Goal: Task Accomplishment & Management: Use online tool/utility

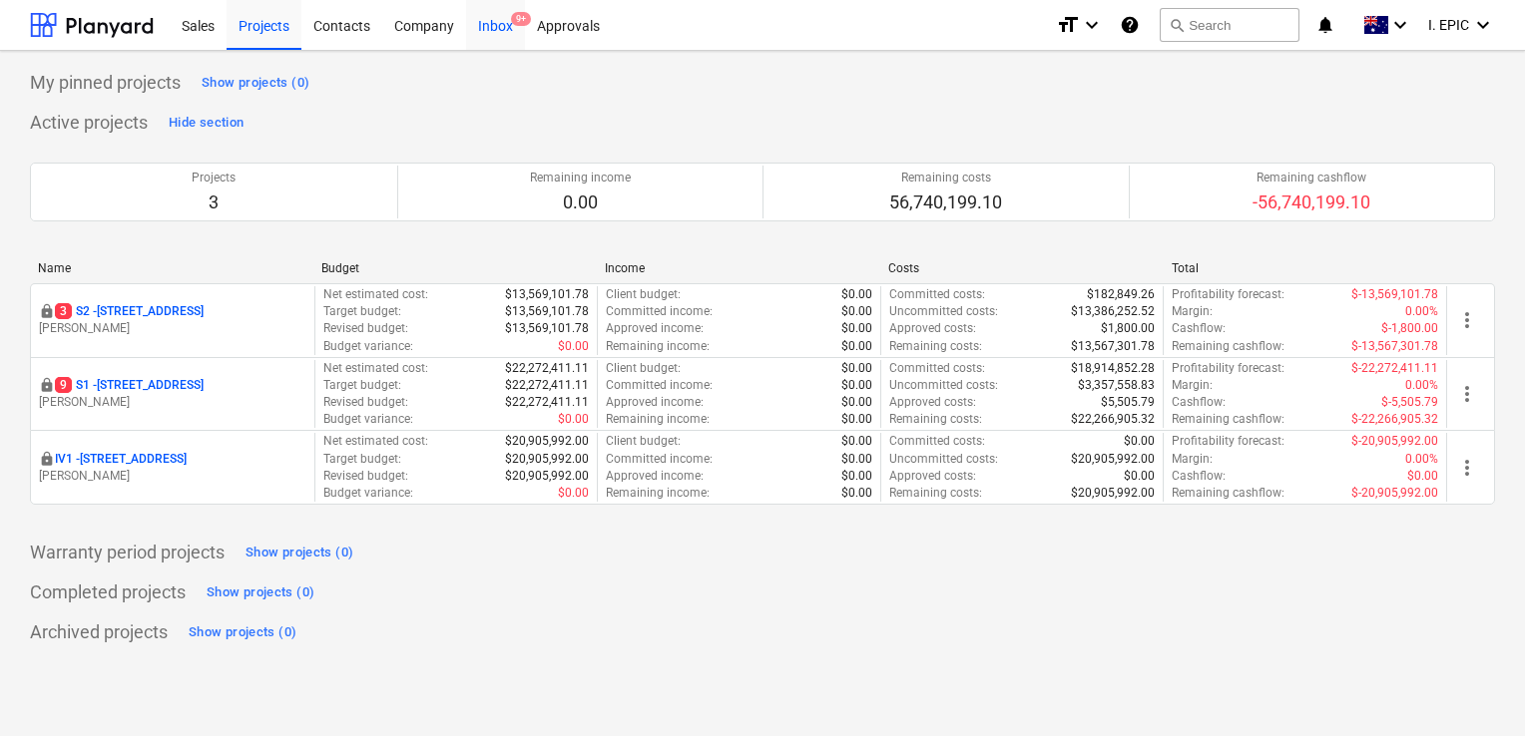
click at [488, 30] on div "Inbox 9+" at bounding box center [495, 24] width 59 height 51
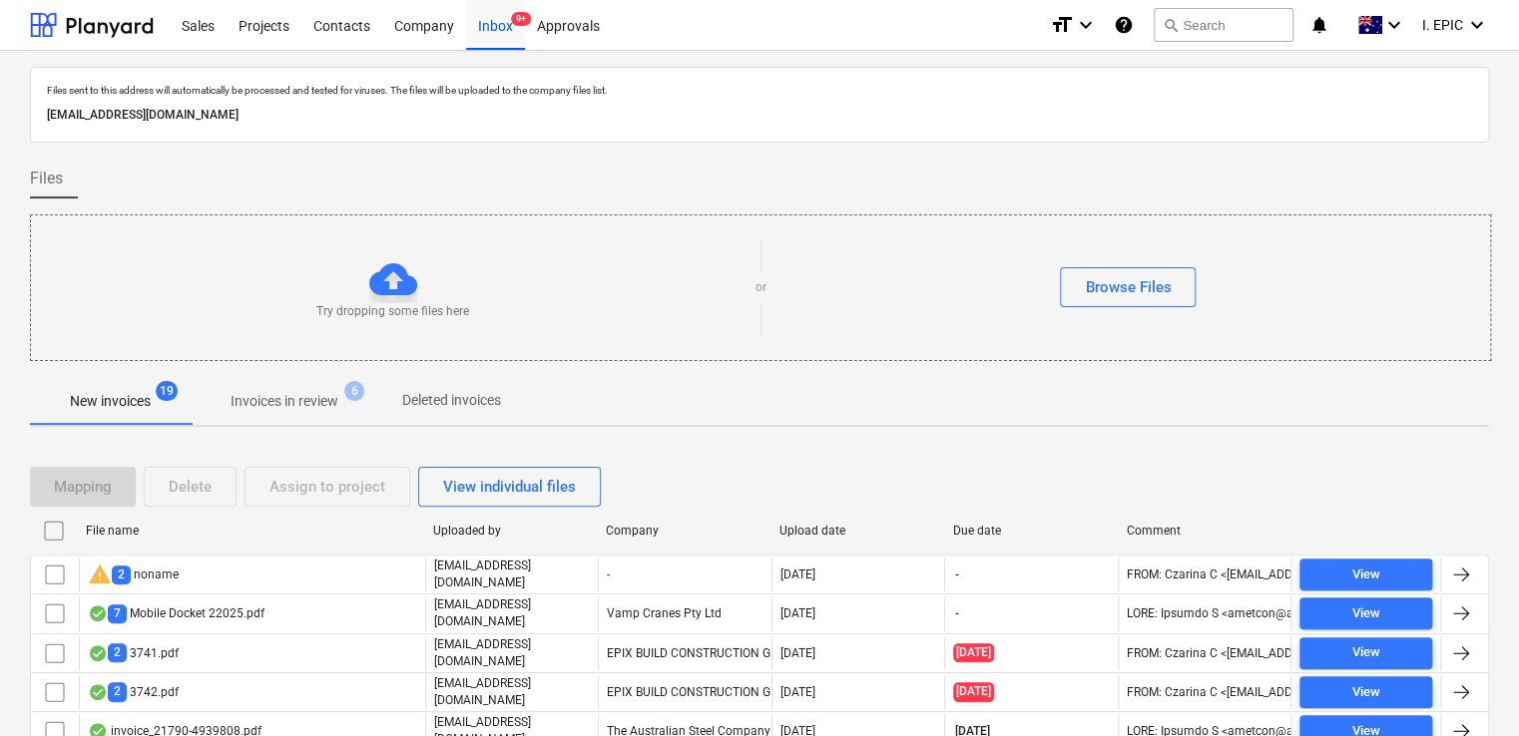
scroll to position [183, 0]
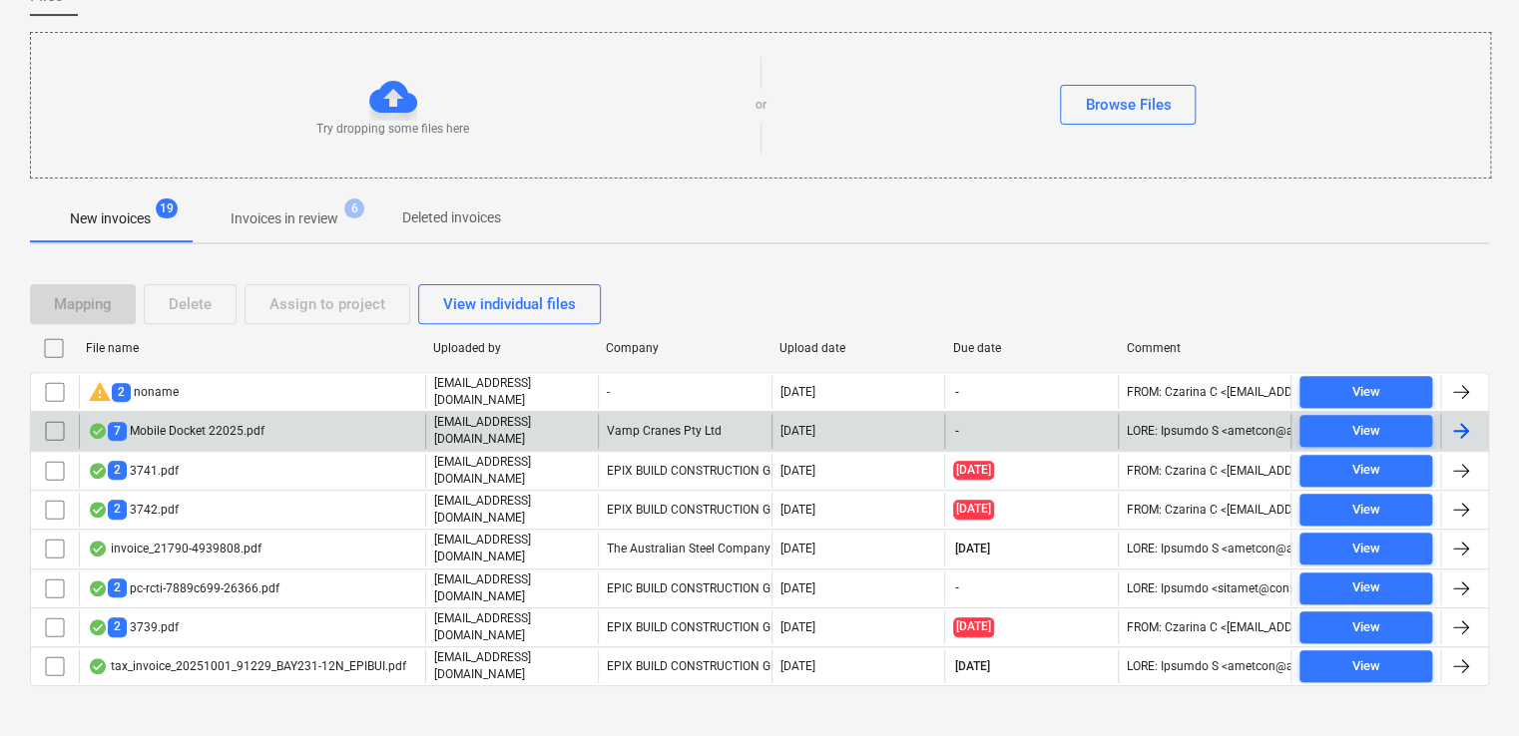
click at [315, 433] on div "7 Mobile Docket 22025.pdf" at bounding box center [252, 431] width 346 height 34
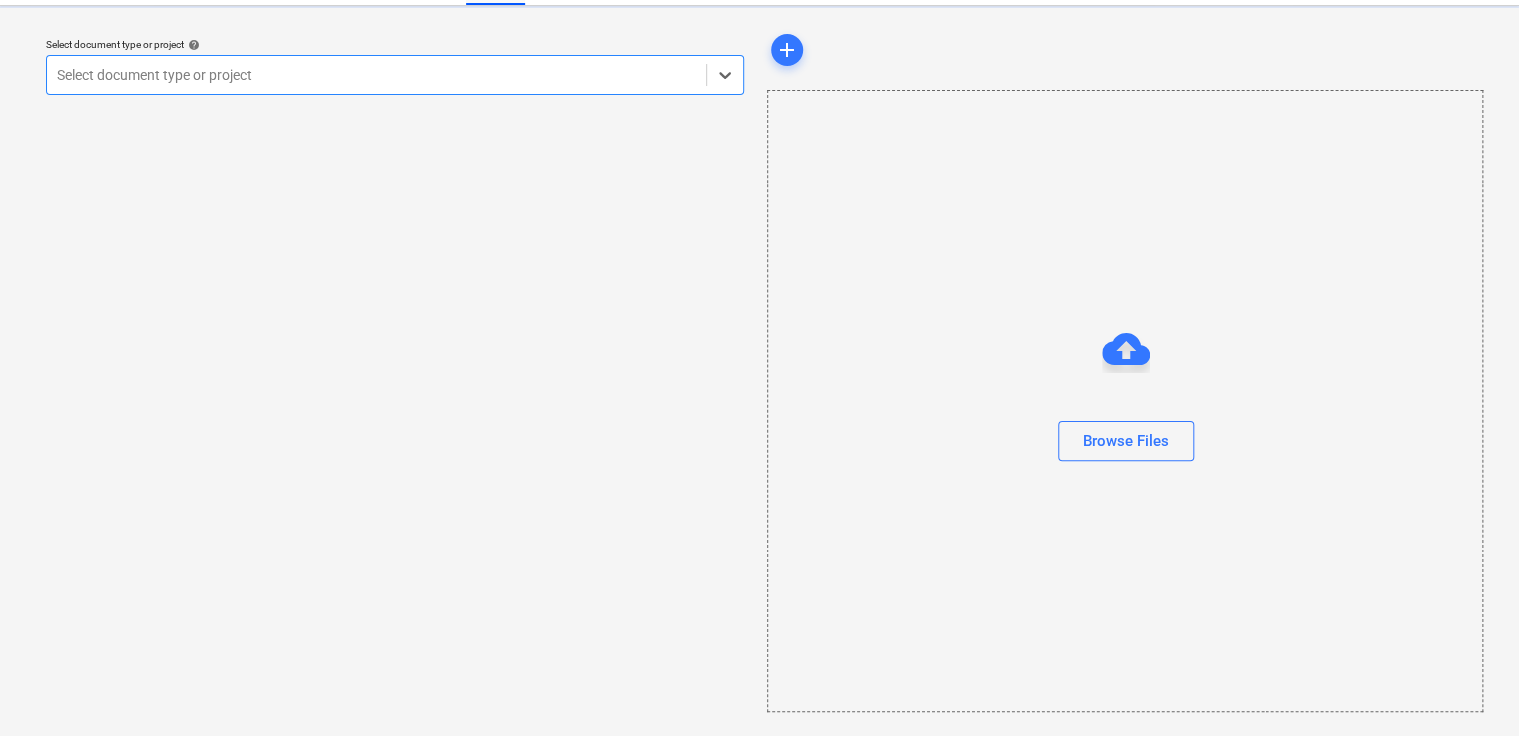
scroll to position [44, 0]
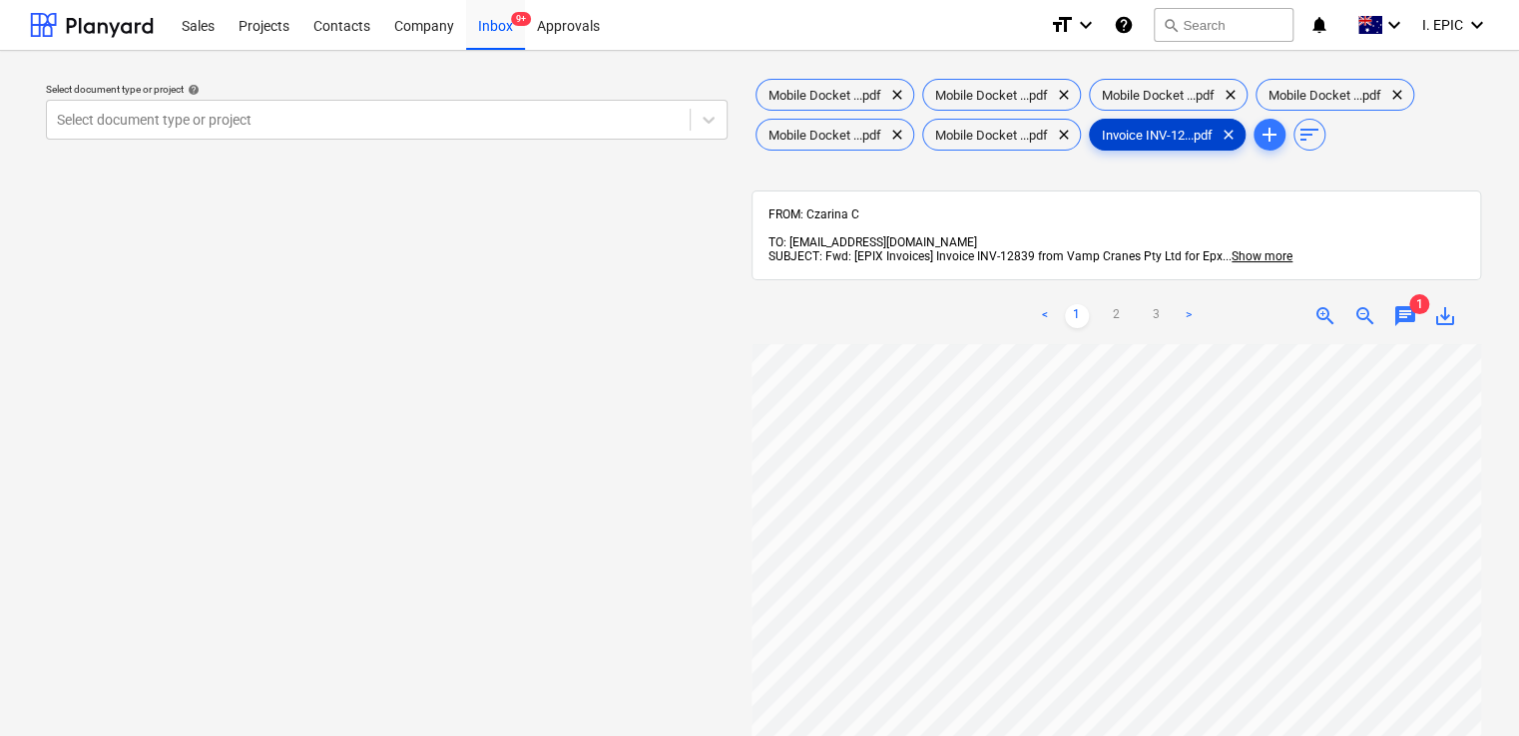
drag, startPoint x: 1177, startPoint y: 134, endPoint x: 702, endPoint y: 58, distance: 481.0
click at [712, 63] on div "Select document type or project help Select document type or project Mobile Doc…" at bounding box center [759, 550] width 1519 height 998
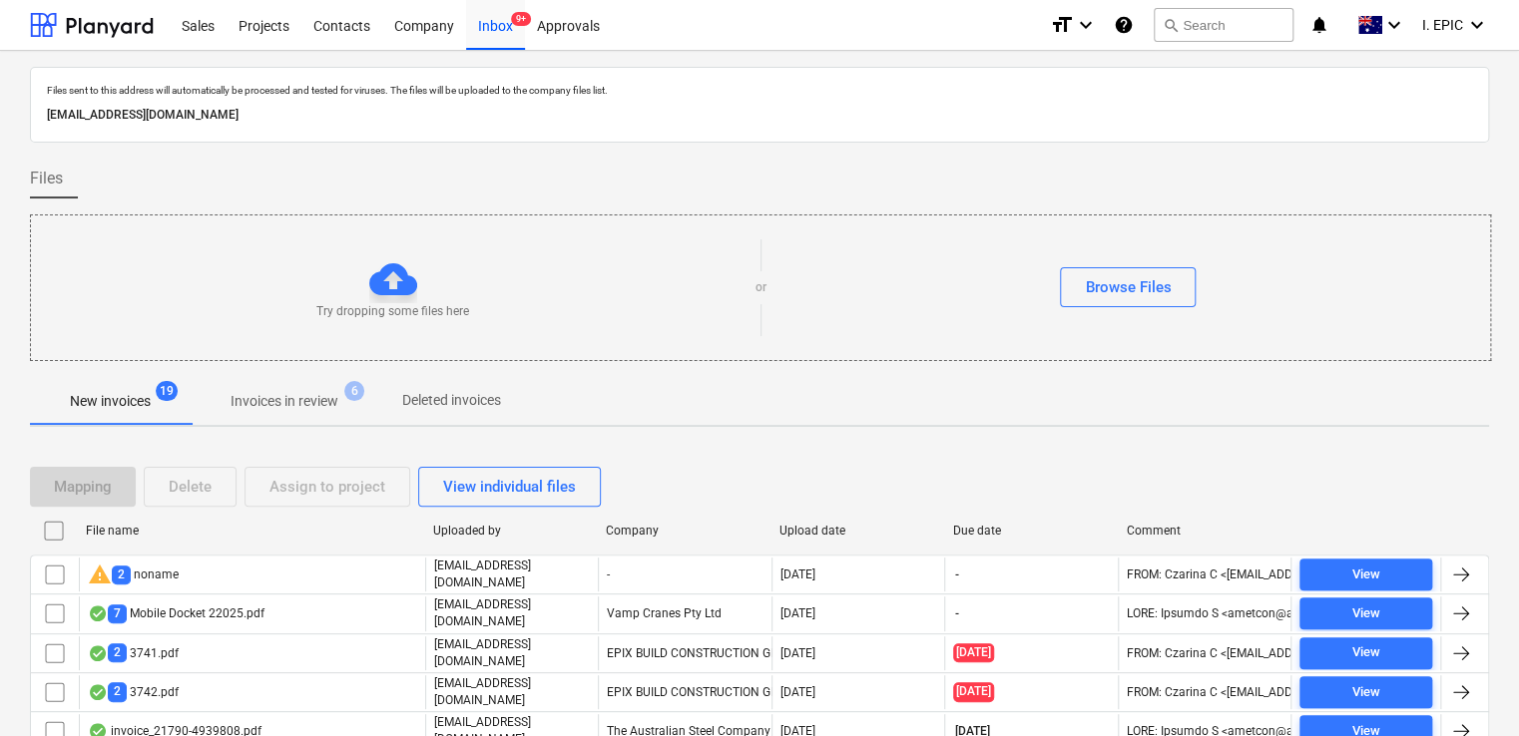
scroll to position [183, 0]
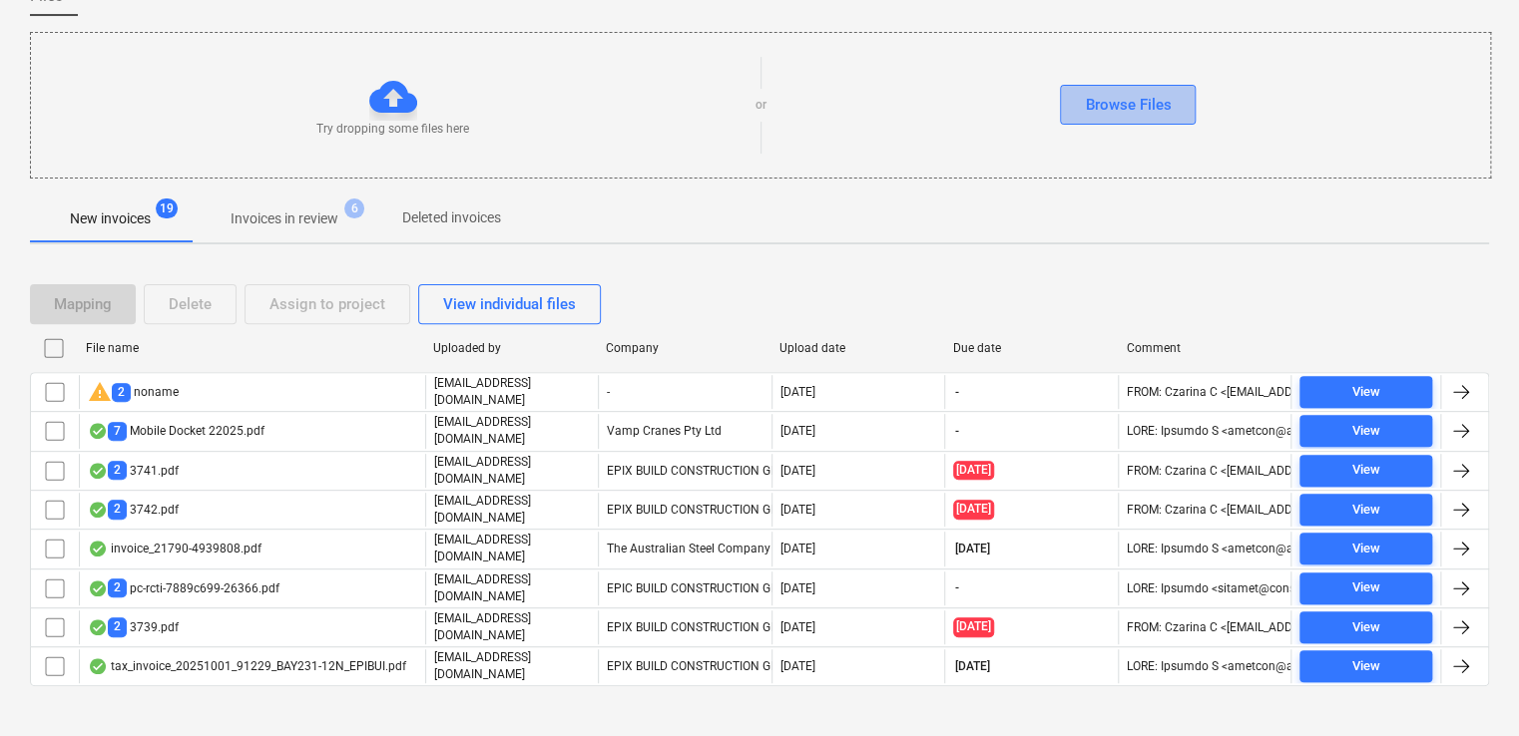
click at [1095, 107] on div "Browse Files" at bounding box center [1128, 105] width 86 height 26
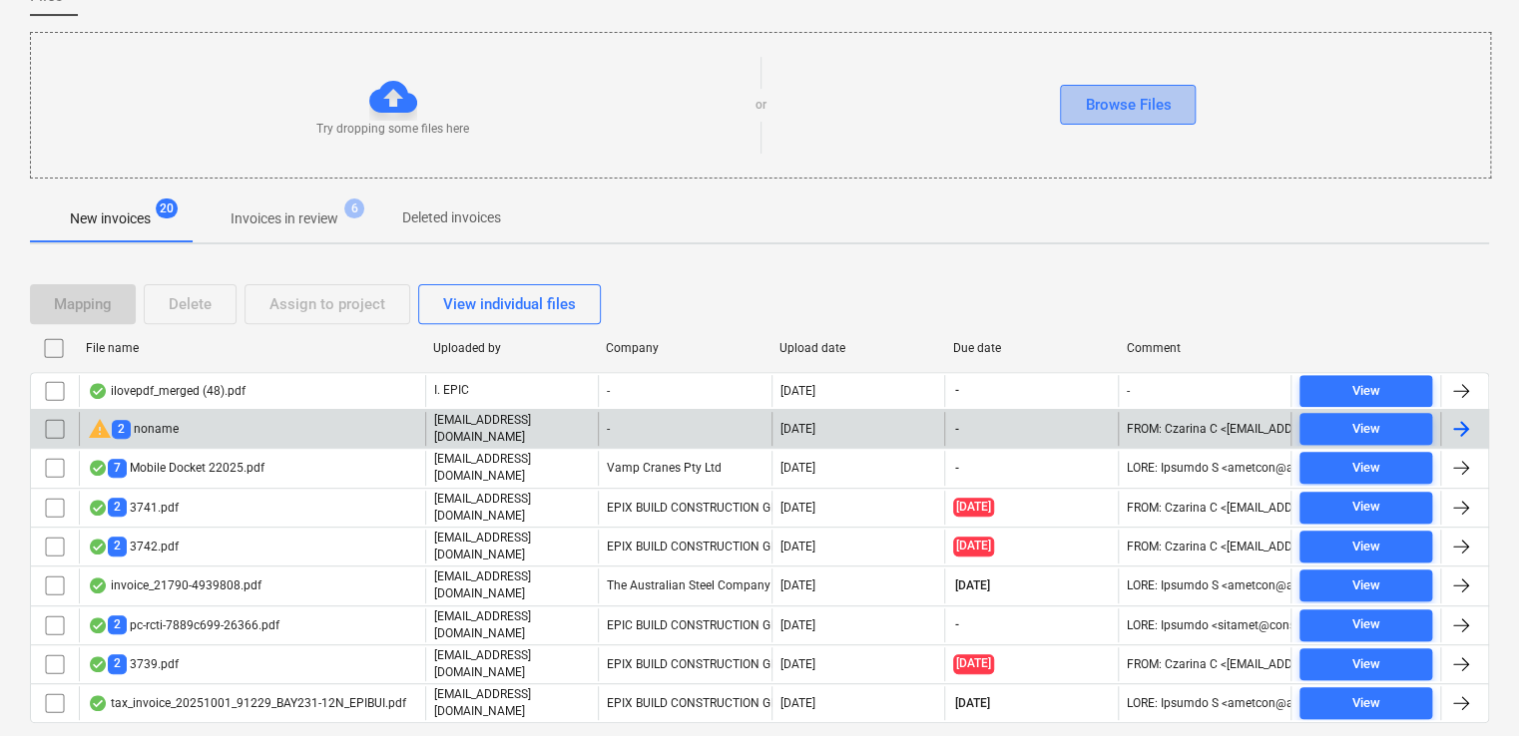
click at [1086, 113] on div "Browse Files" at bounding box center [1128, 105] width 86 height 26
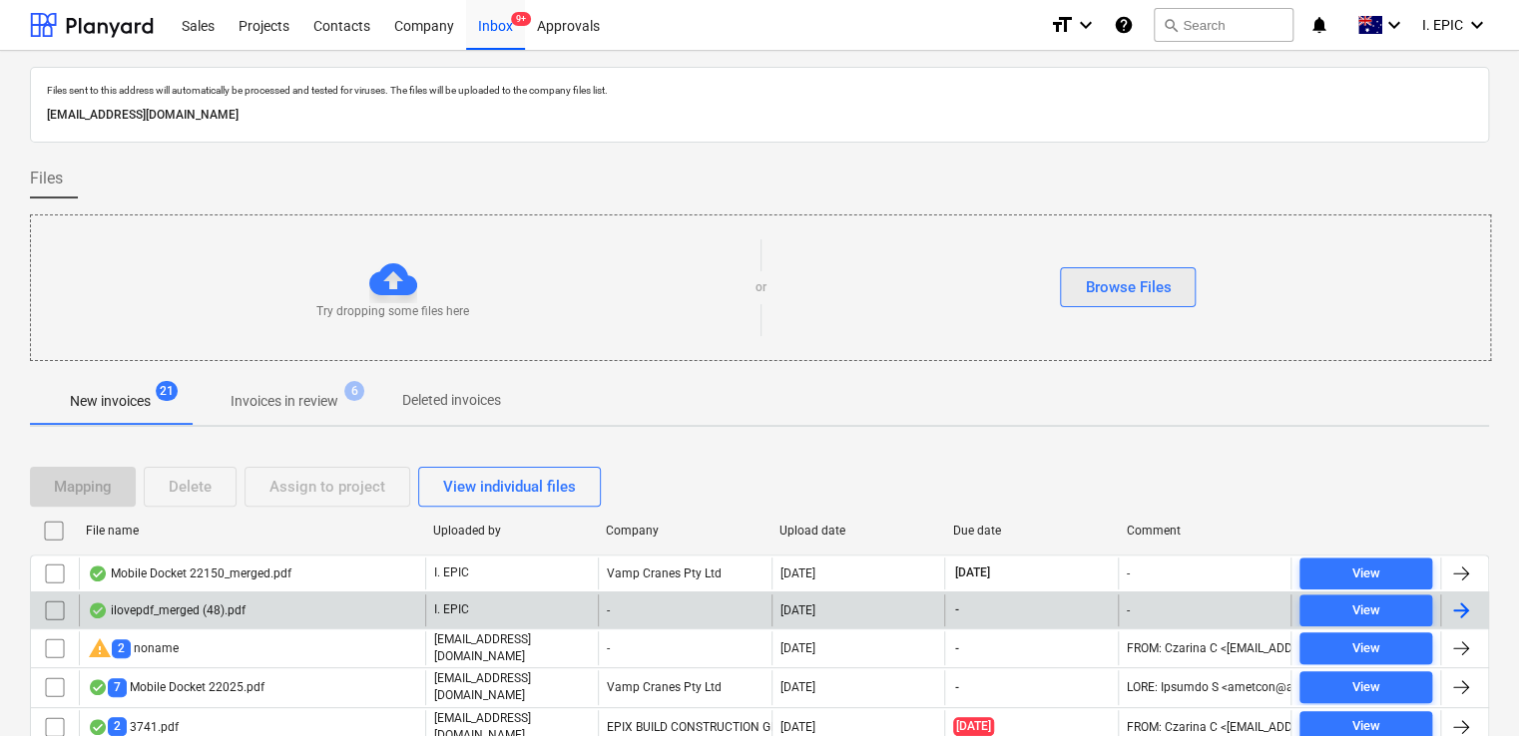
click at [1098, 272] on button "Browse Files" at bounding box center [1128, 287] width 136 height 40
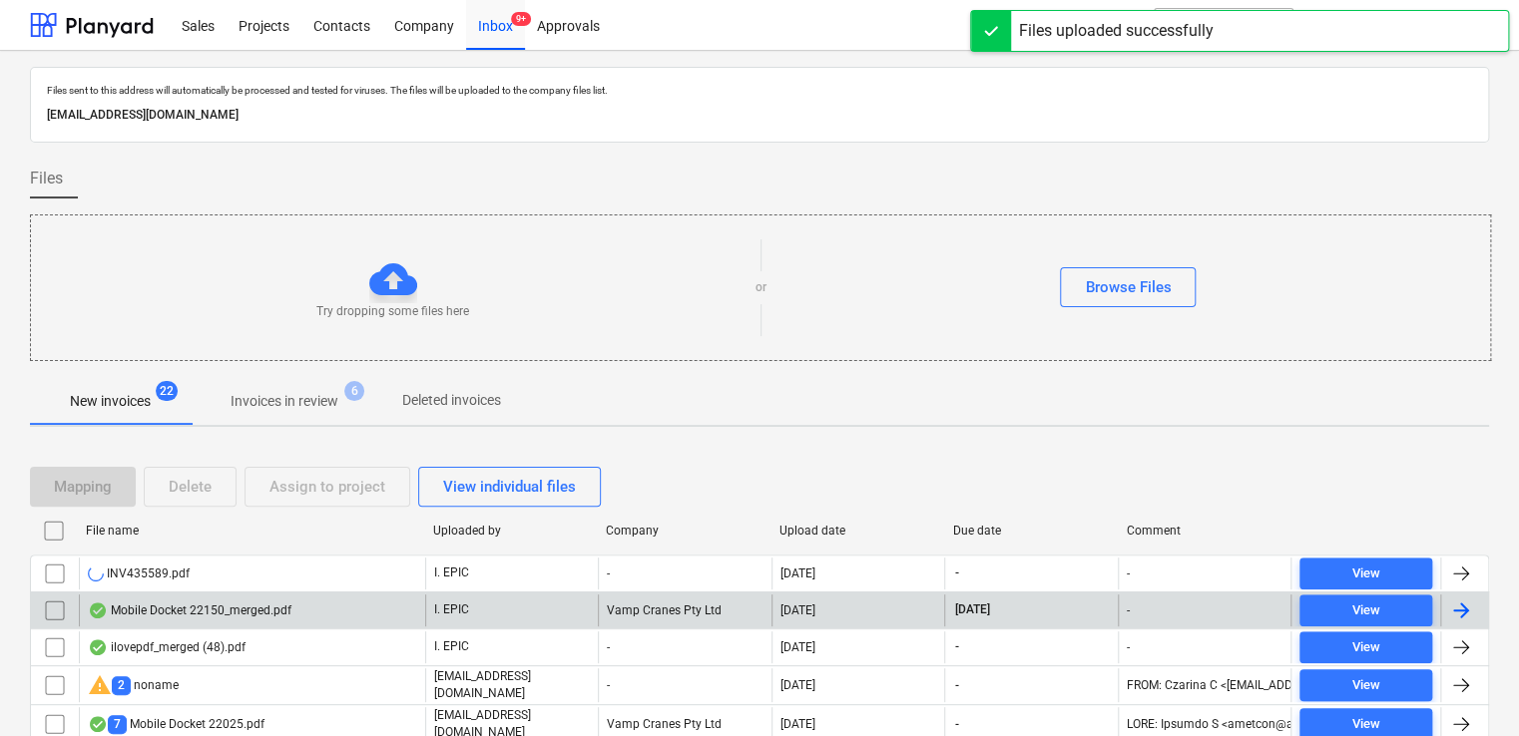
click at [379, 288] on div at bounding box center [393, 279] width 48 height 48
click at [1098, 289] on div "Browse Files" at bounding box center [1128, 287] width 86 height 26
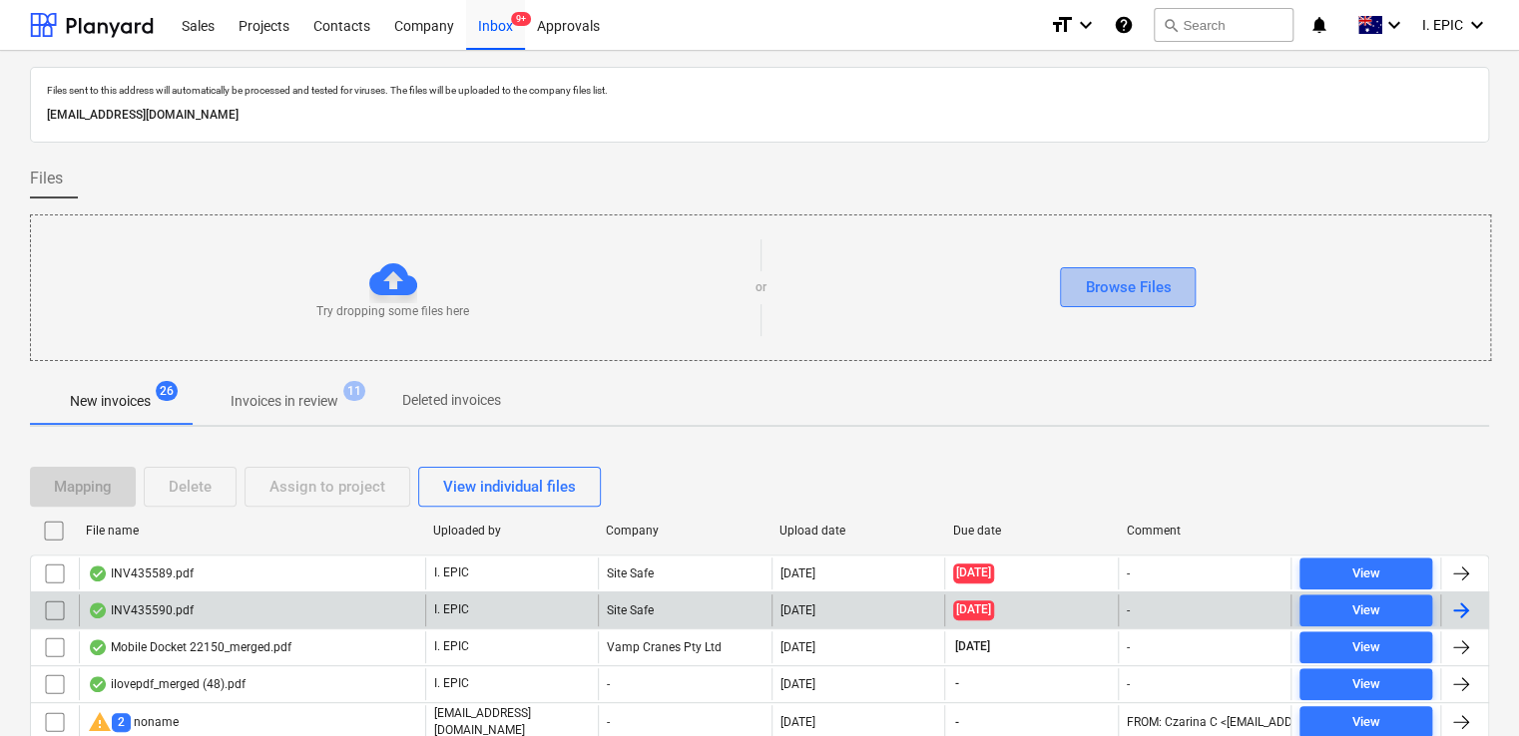
click at [1139, 284] on div "Browse Files" at bounding box center [1128, 287] width 86 height 26
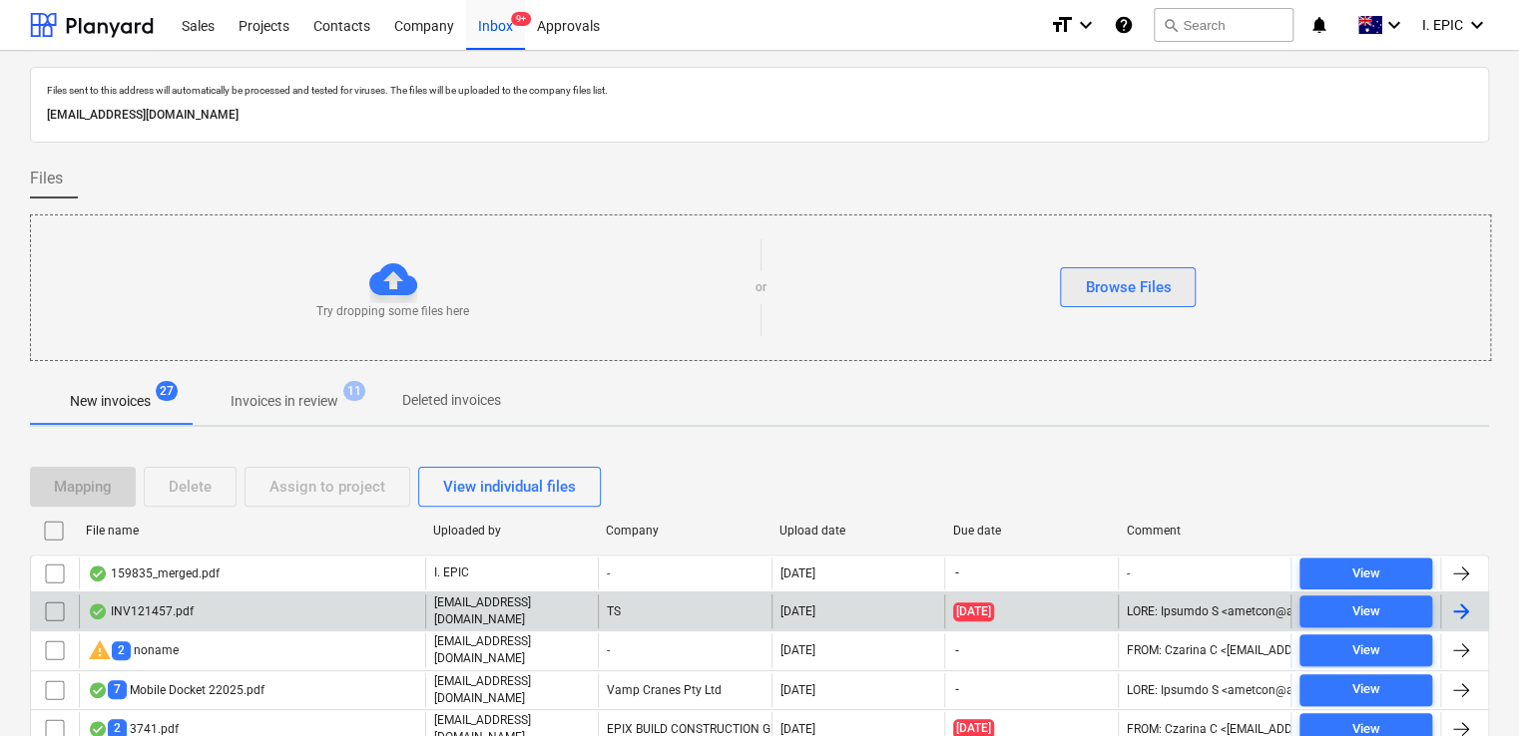
click at [1109, 277] on div "Browse Files" at bounding box center [1128, 287] width 86 height 26
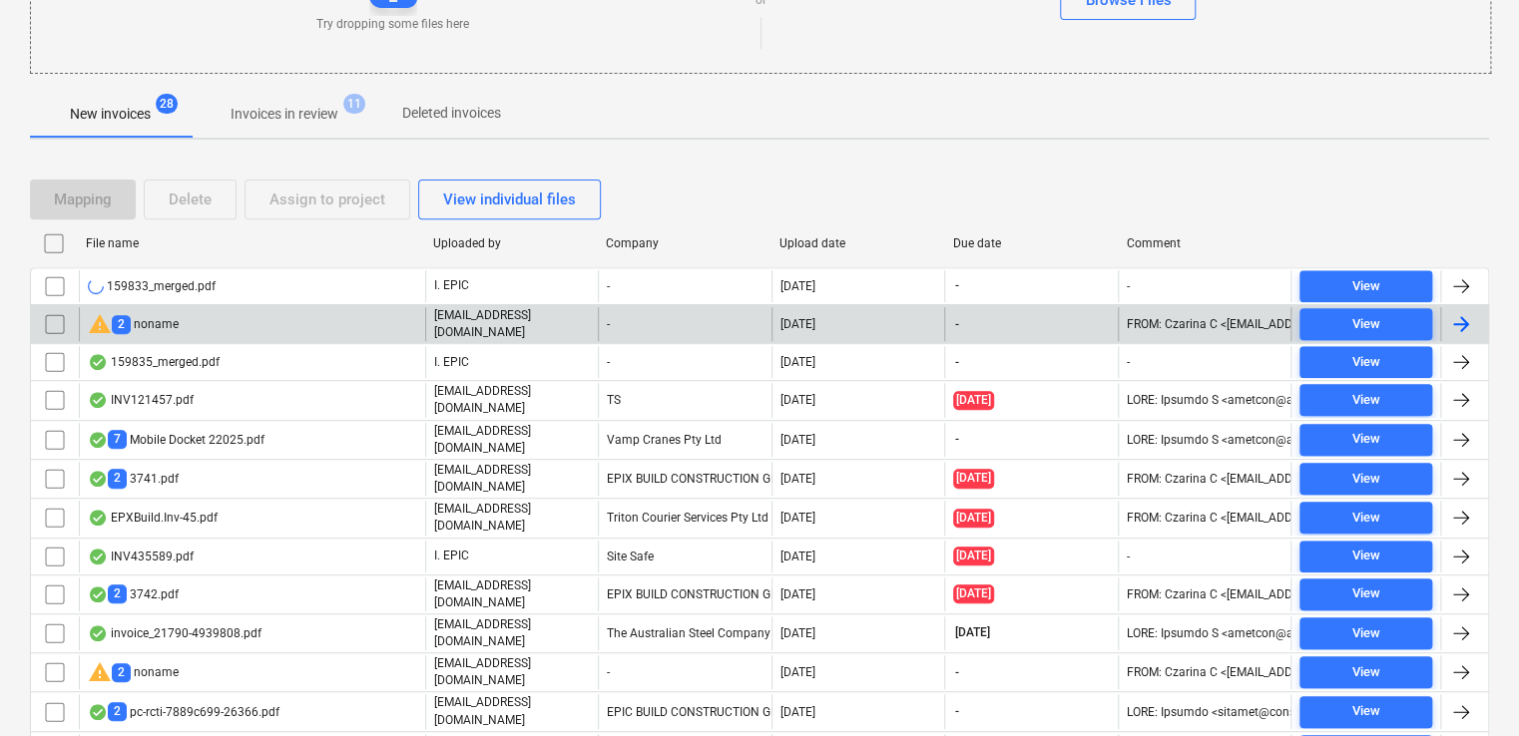
scroll to position [299, 0]
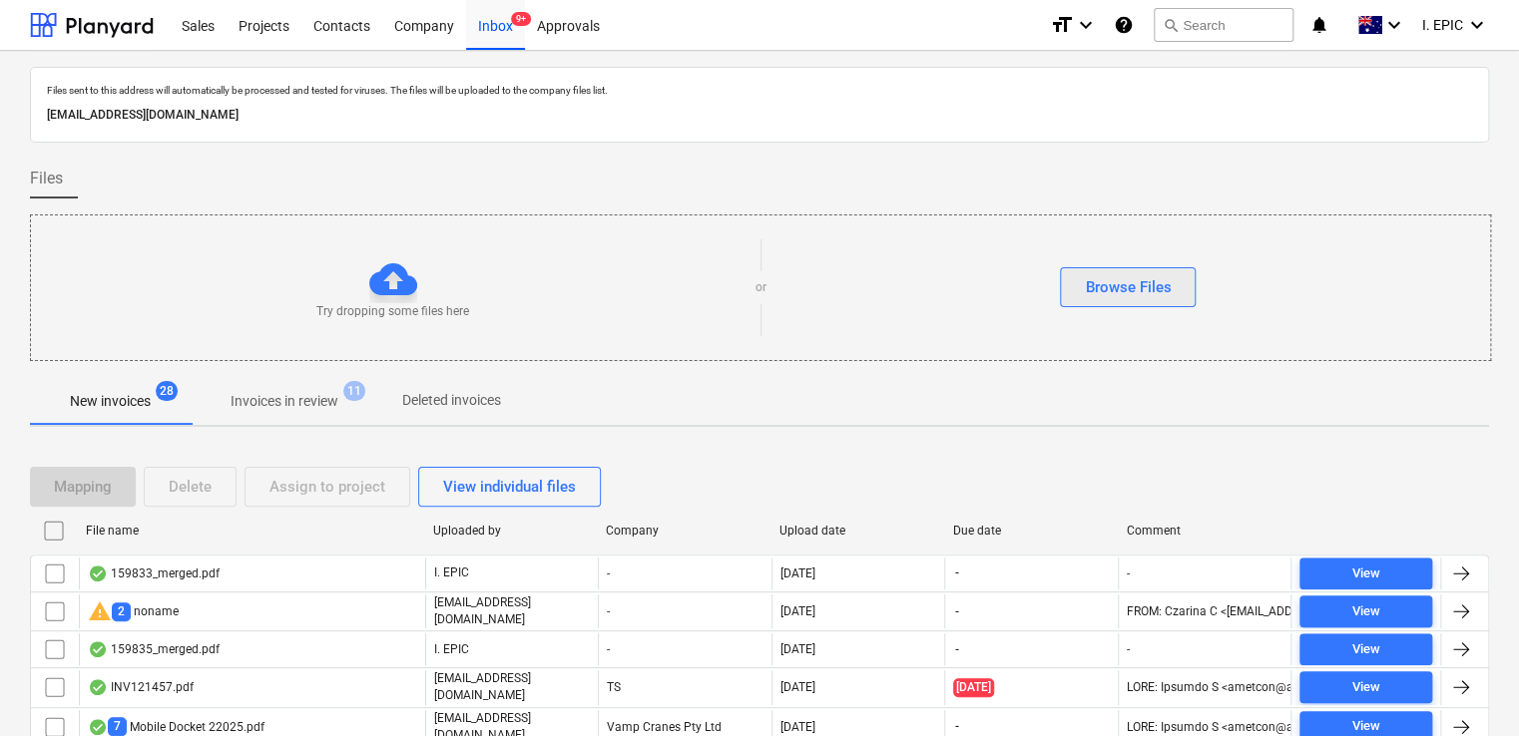
click at [1170, 273] on button "Browse Files" at bounding box center [1128, 287] width 136 height 40
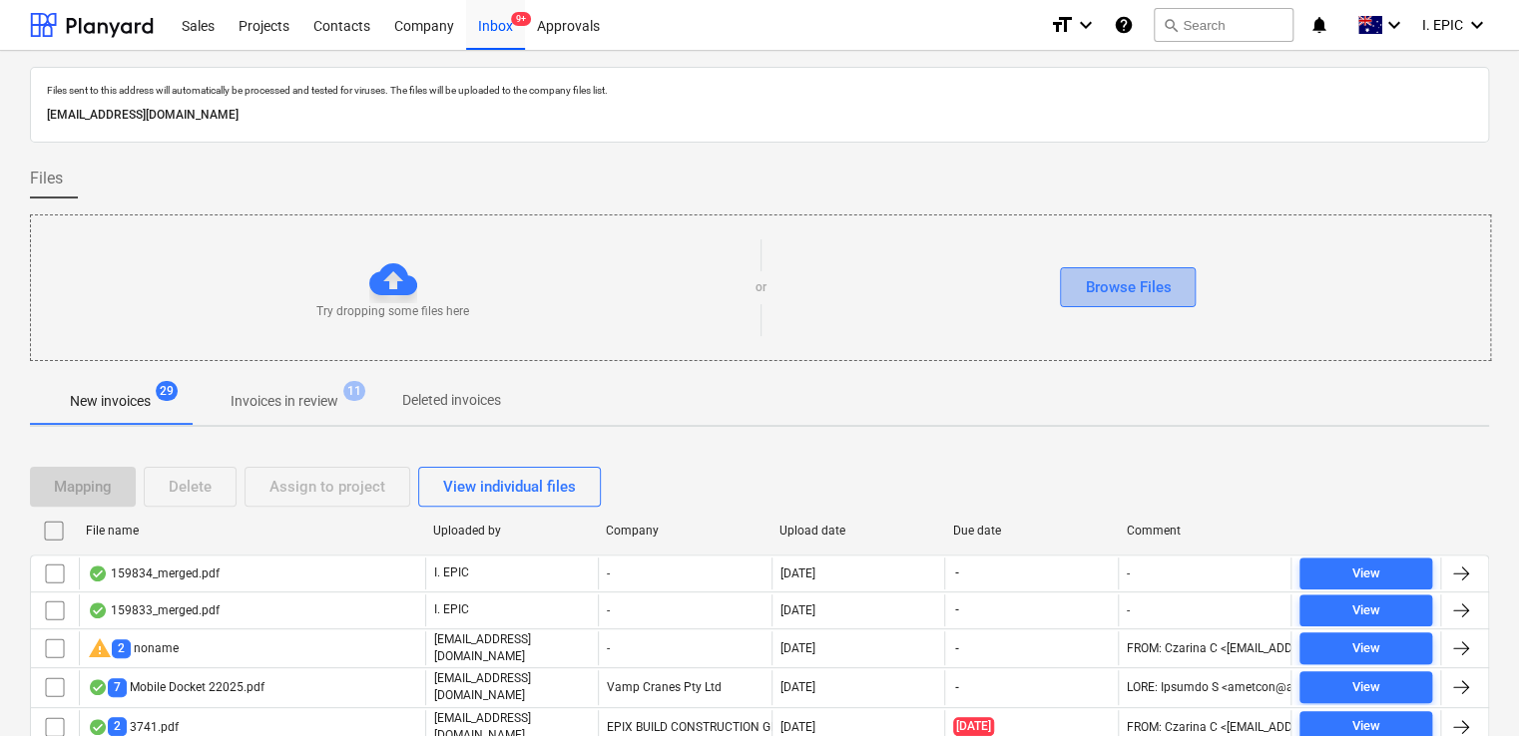
click at [1097, 283] on div "Browse Files" at bounding box center [1128, 287] width 86 height 26
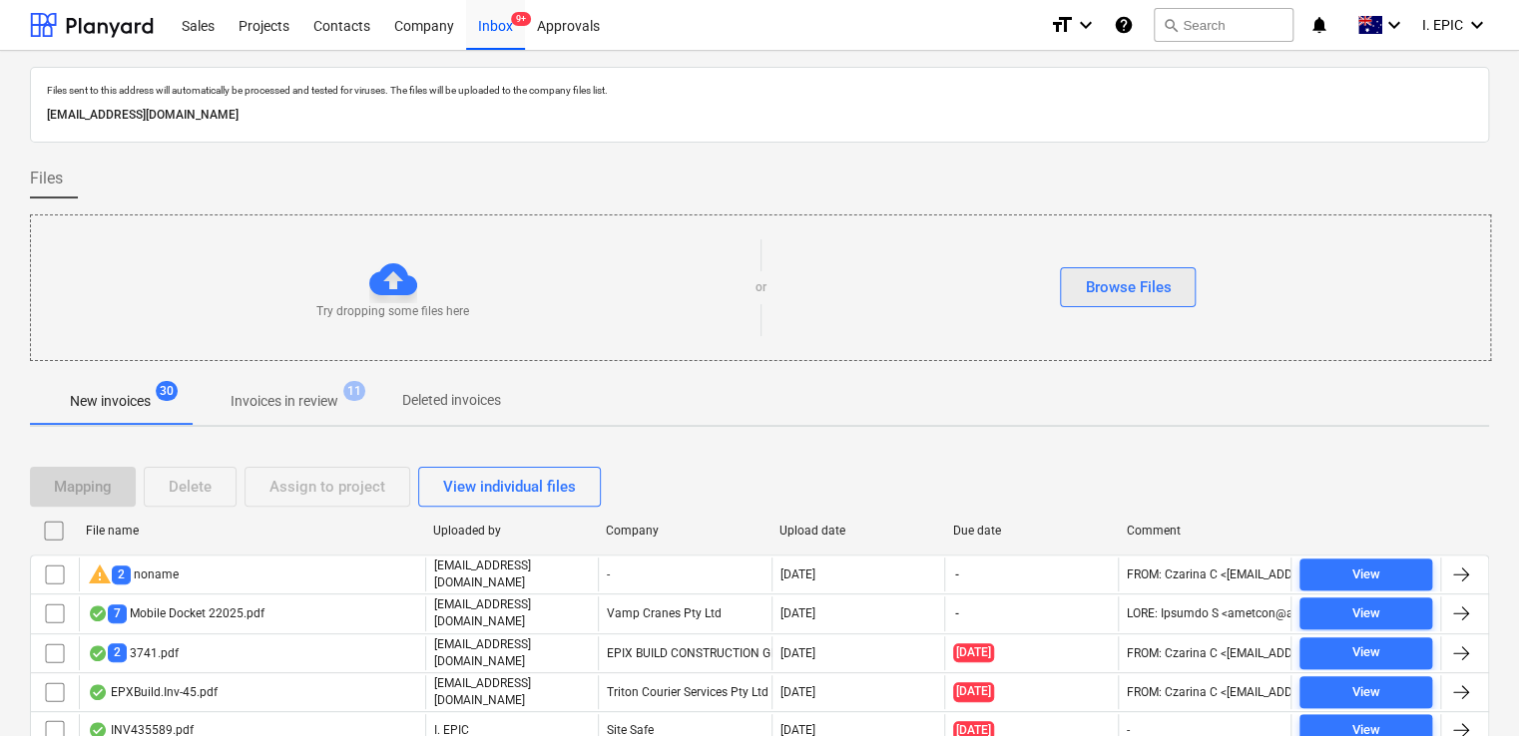
click at [1111, 290] on div "Browse Files" at bounding box center [1128, 287] width 86 height 26
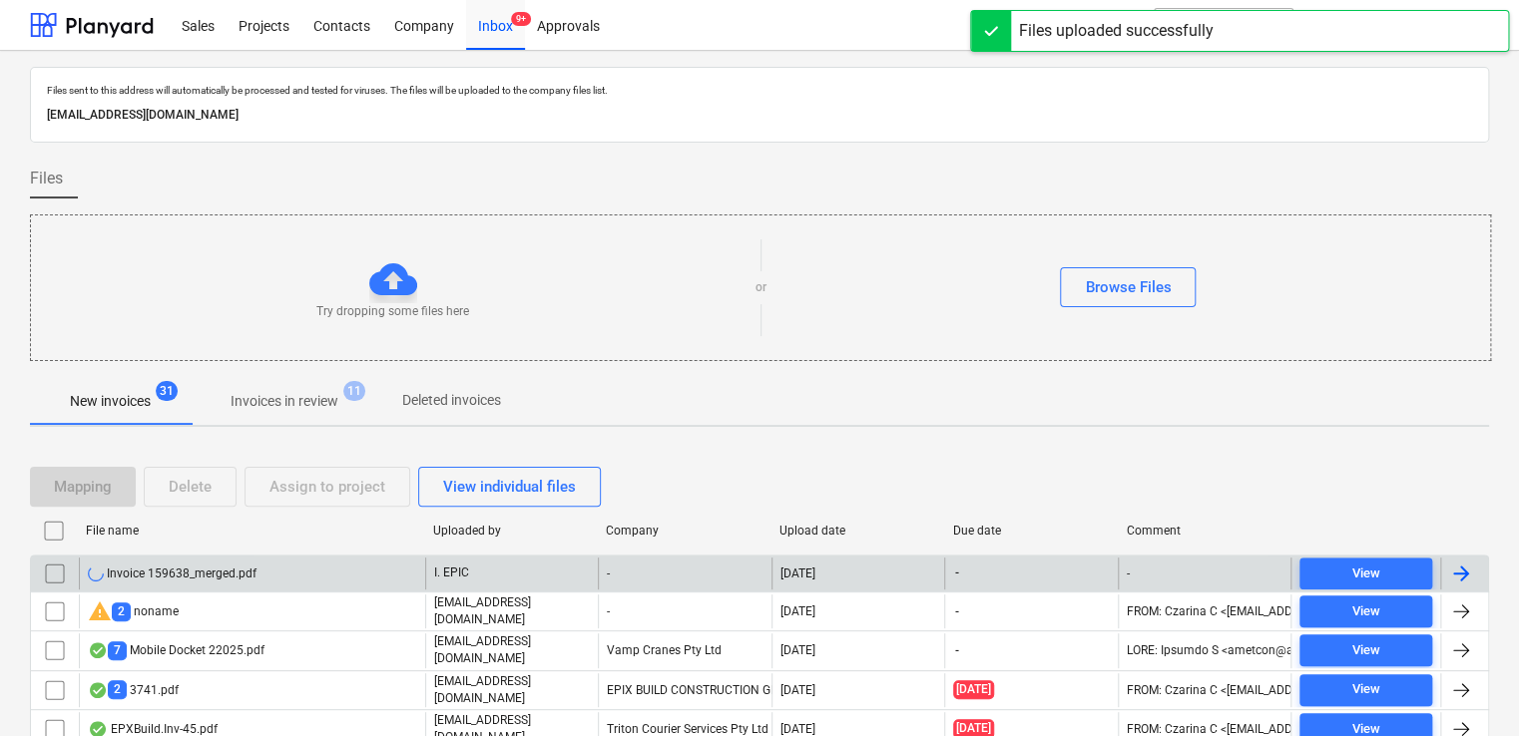
click at [184, 573] on div "Invoice 159638_merged.pdf" at bounding box center [172, 574] width 169 height 16
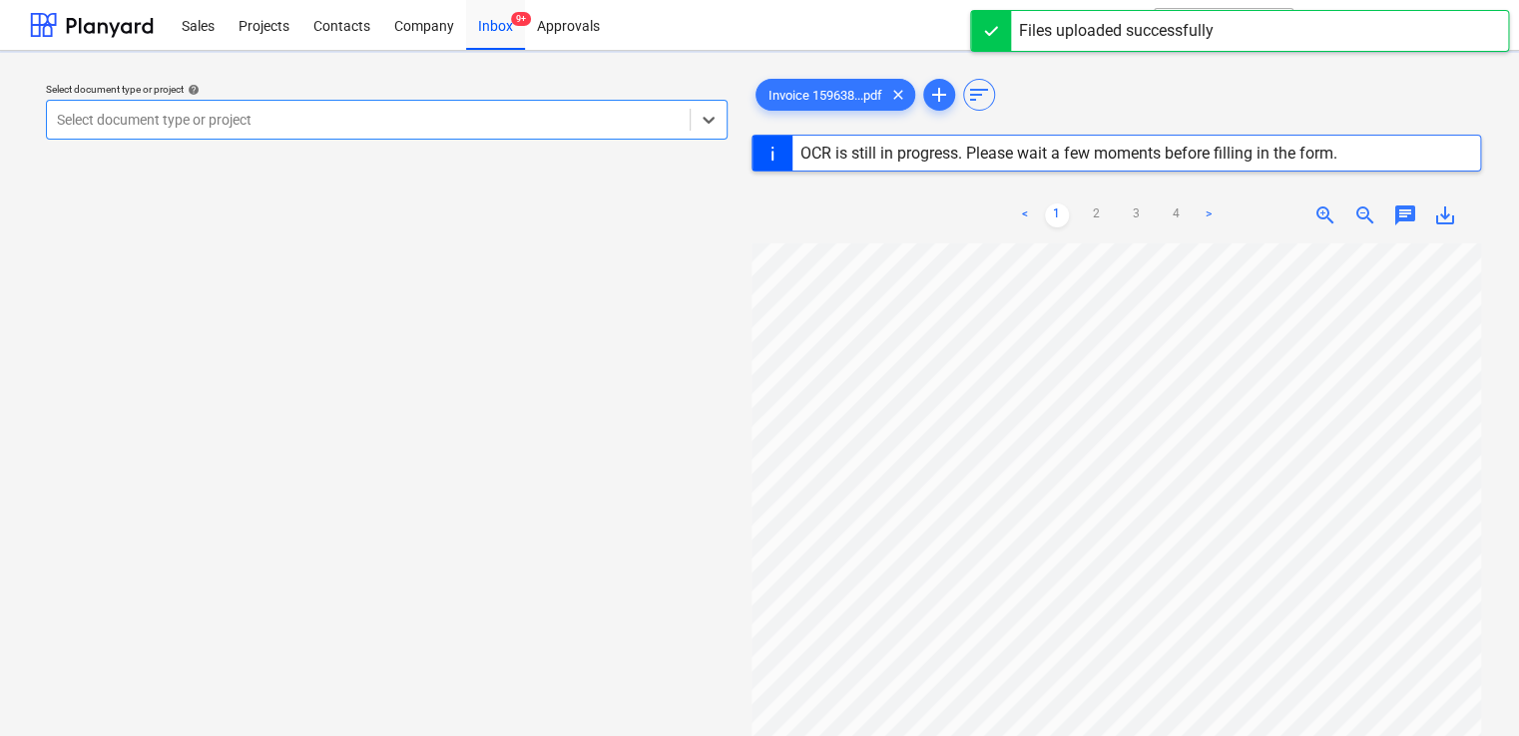
scroll to position [383, 0]
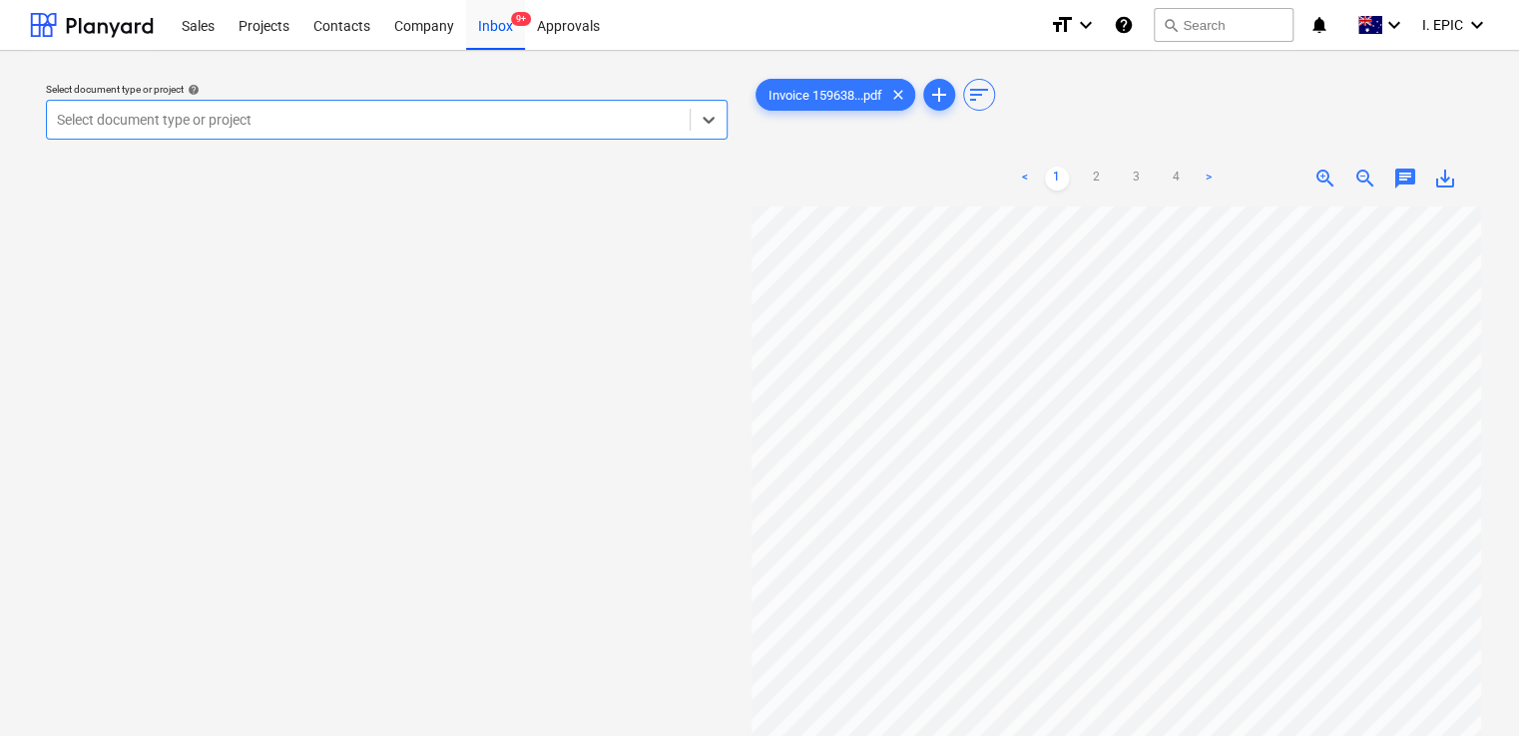
click at [1204, 176] on link ">" at bounding box center [1208, 179] width 24 height 24
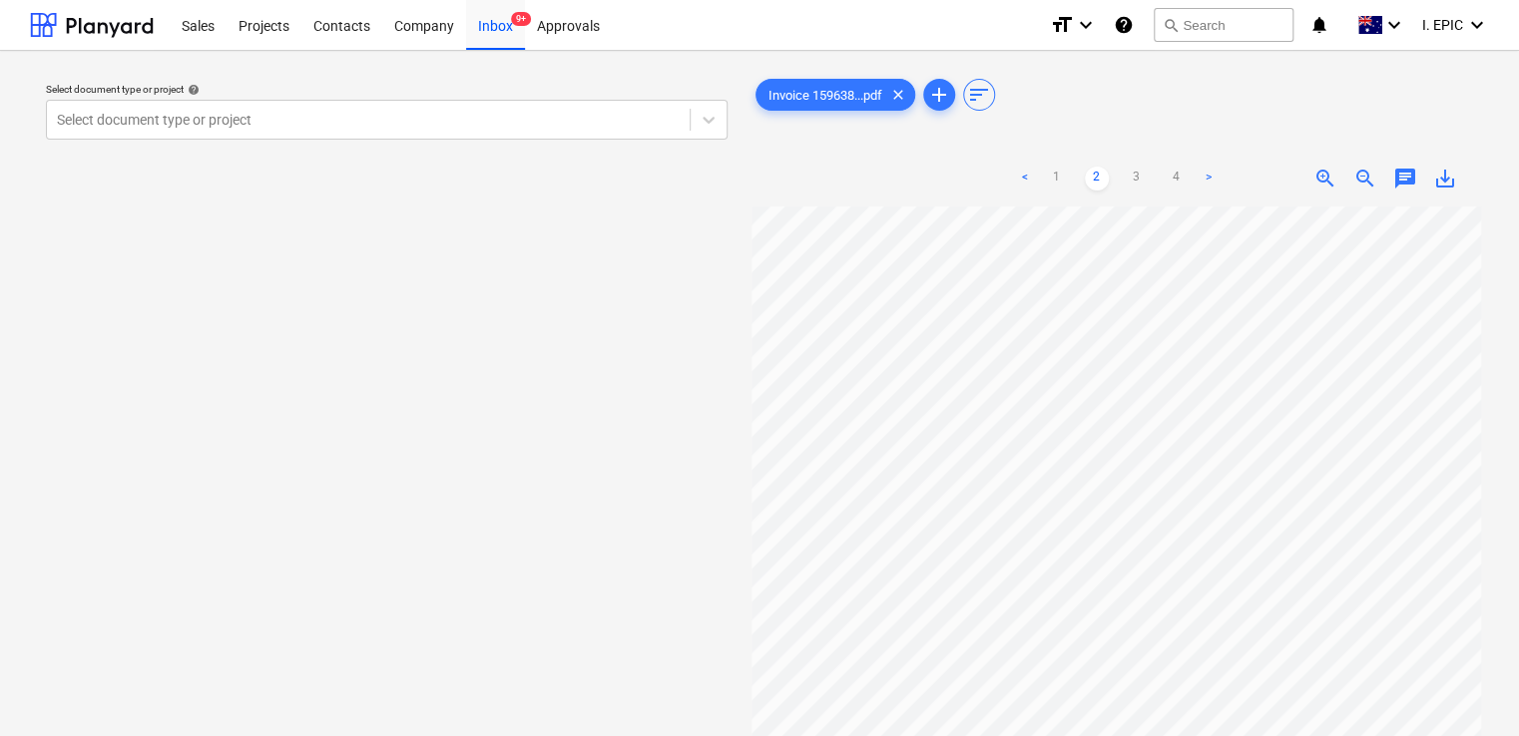
click at [1202, 184] on link ">" at bounding box center [1208, 179] width 24 height 24
click at [483, 35] on div "Inbox 9+" at bounding box center [495, 24] width 59 height 51
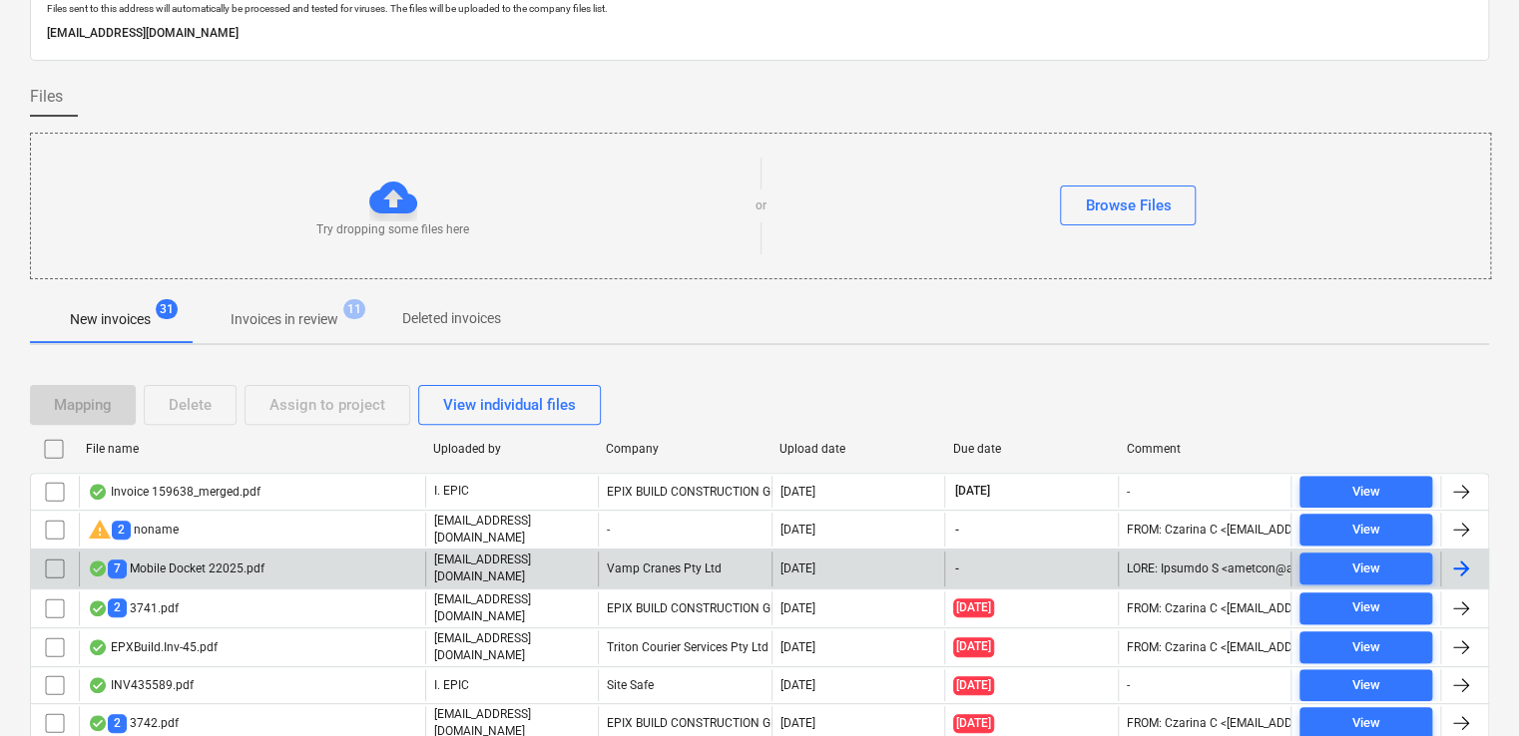
scroll to position [200, 0]
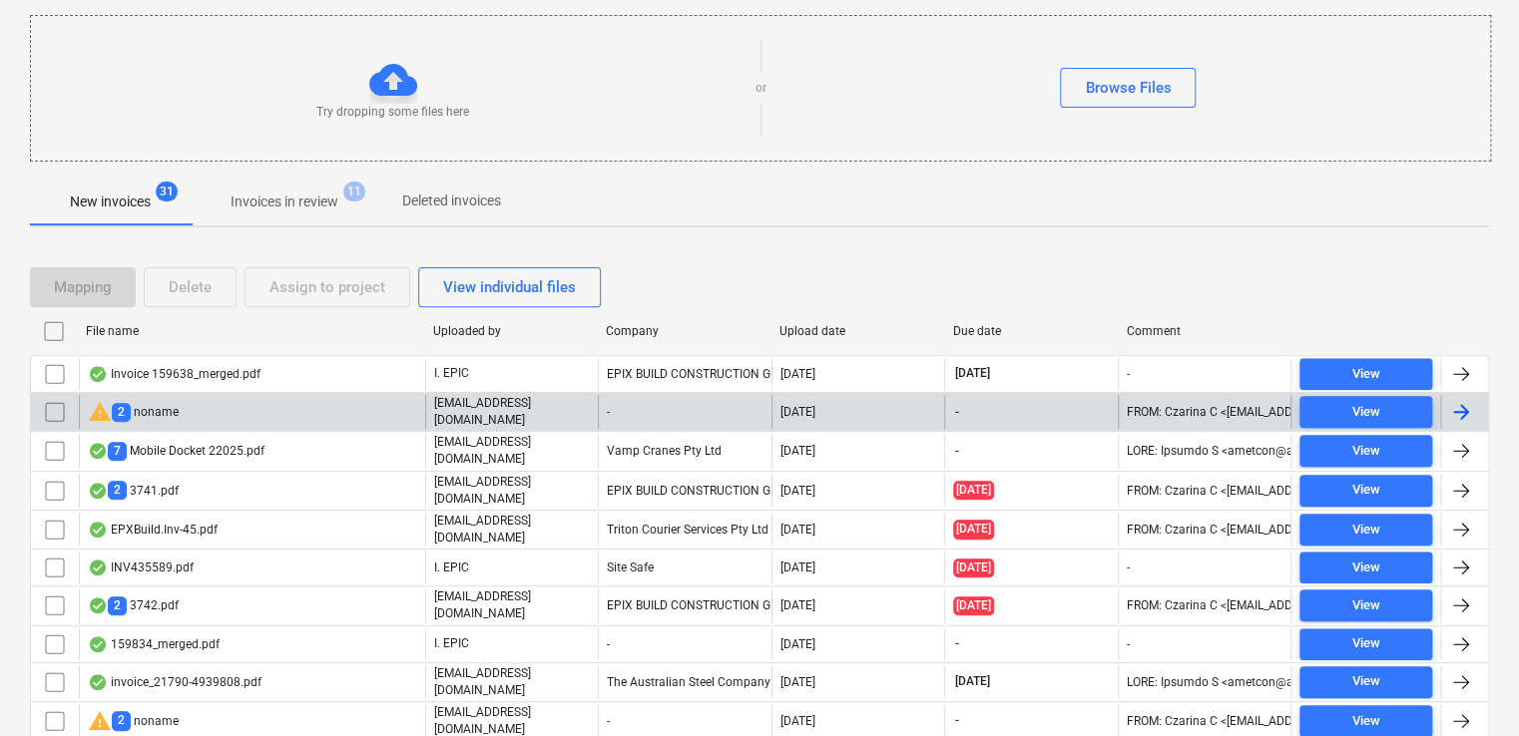
click at [248, 409] on div "warning 2 noname" at bounding box center [252, 412] width 346 height 34
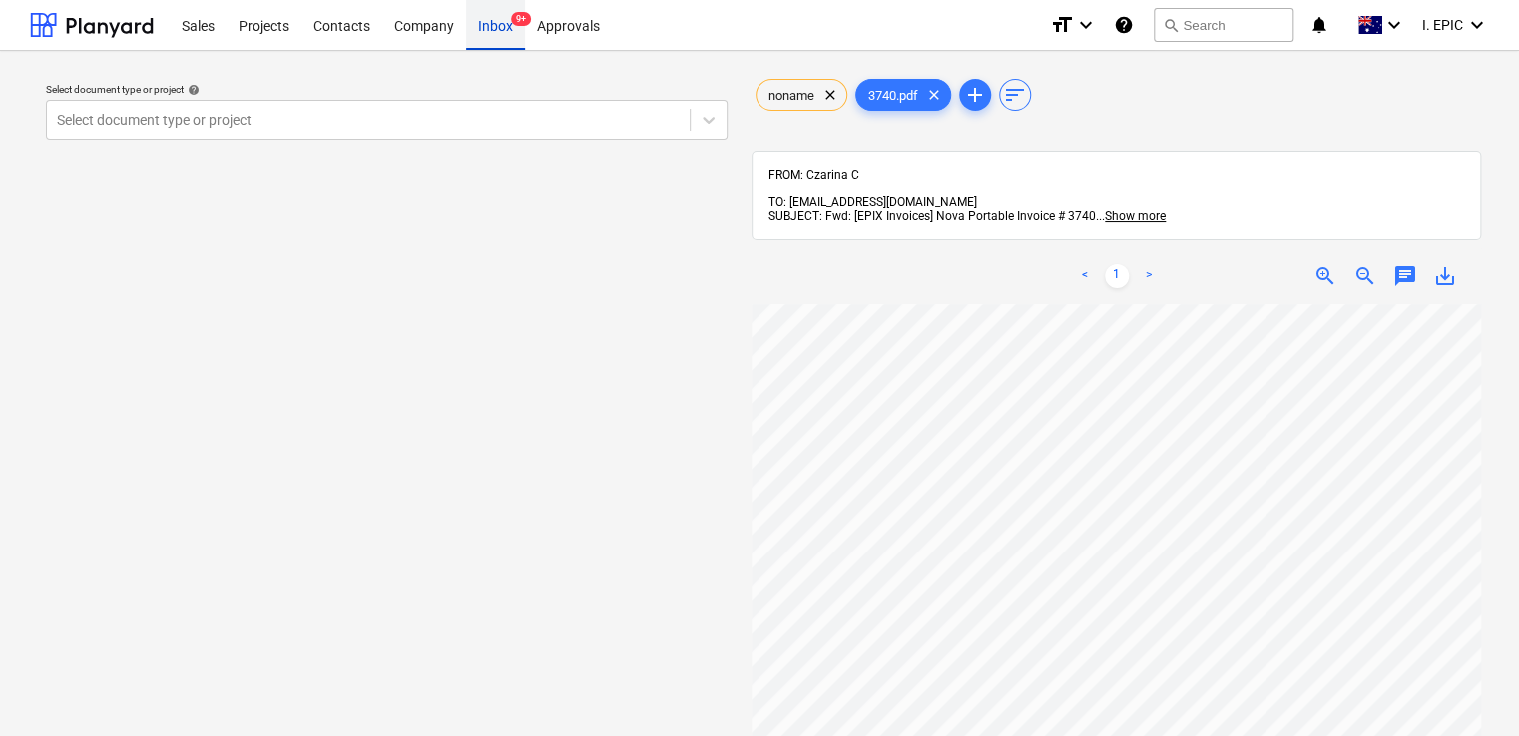
click at [511, 30] on div "Inbox 9+" at bounding box center [495, 24] width 59 height 51
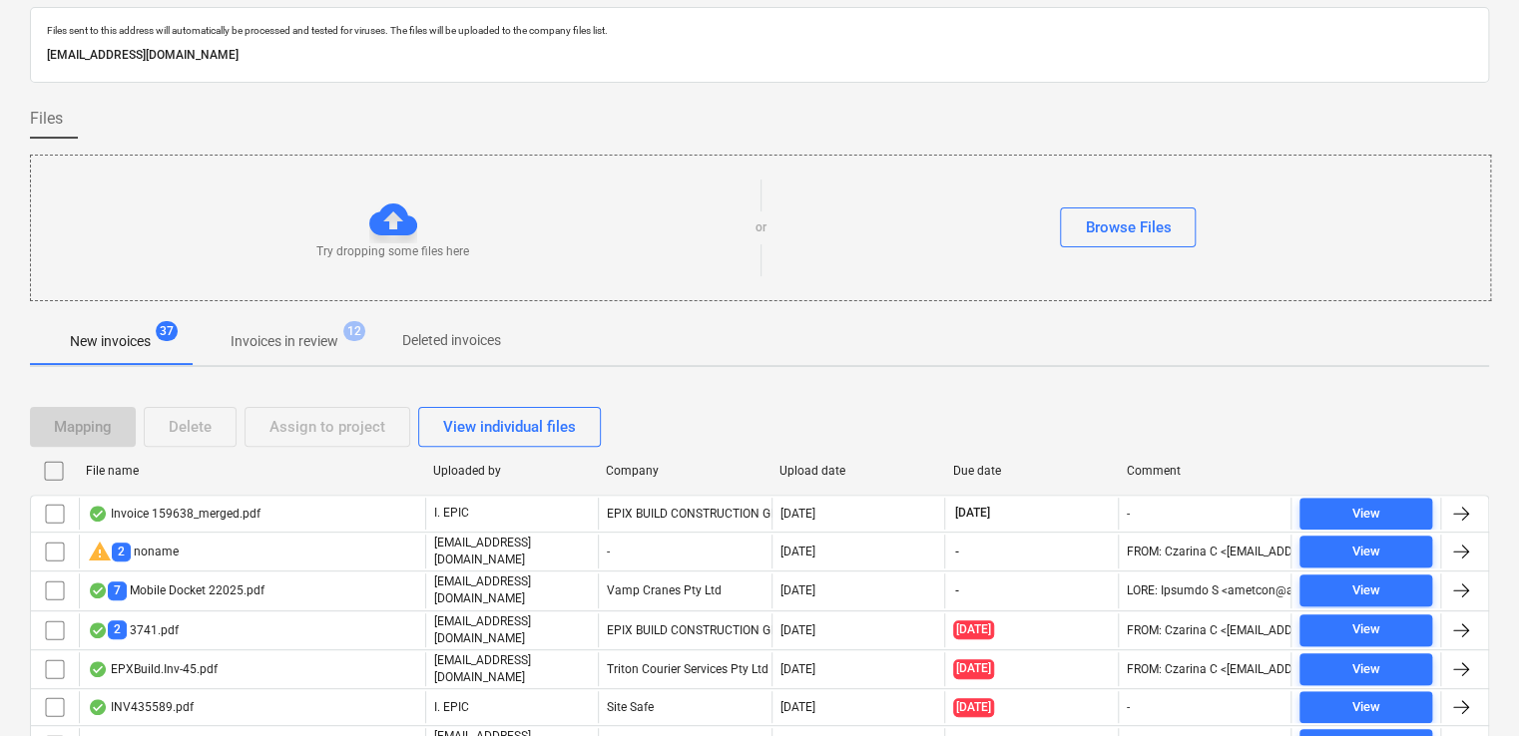
scroll to position [24, 0]
